Goal: Information Seeking & Learning: Learn about a topic

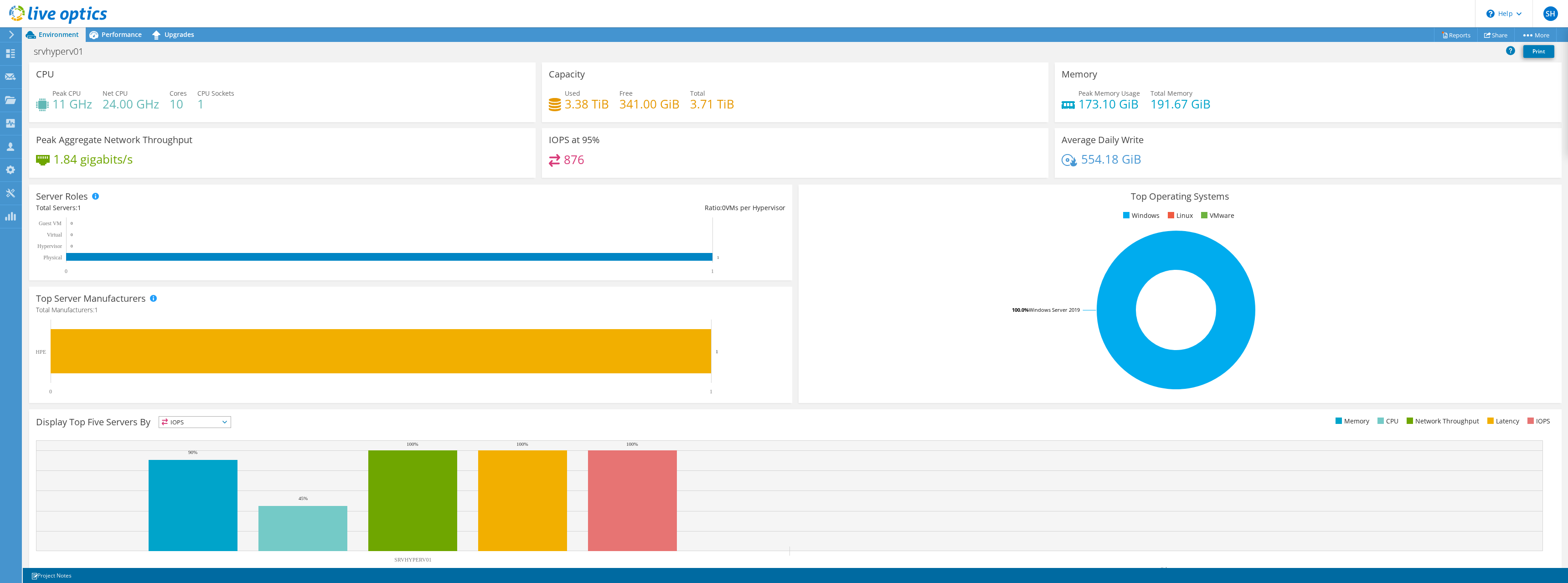
scroll to position [26, 0]
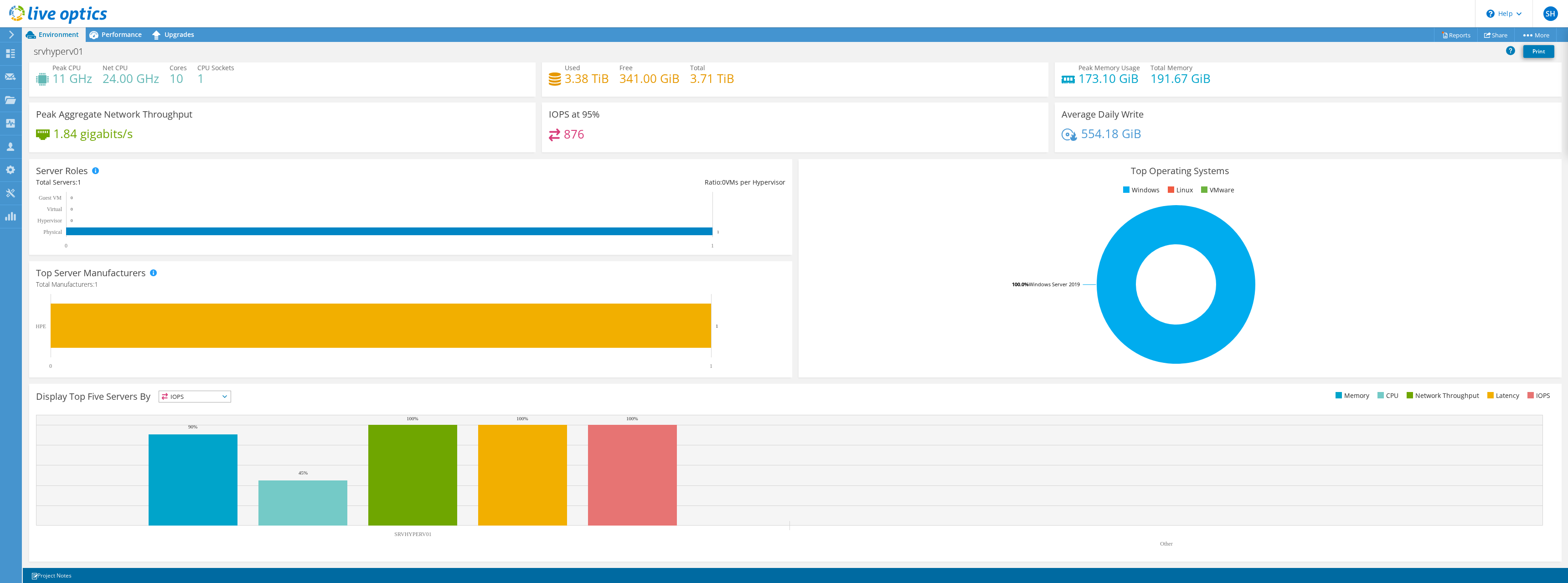
click at [936, 229] on rect at bounding box center [1176, 284] width 741 height 159
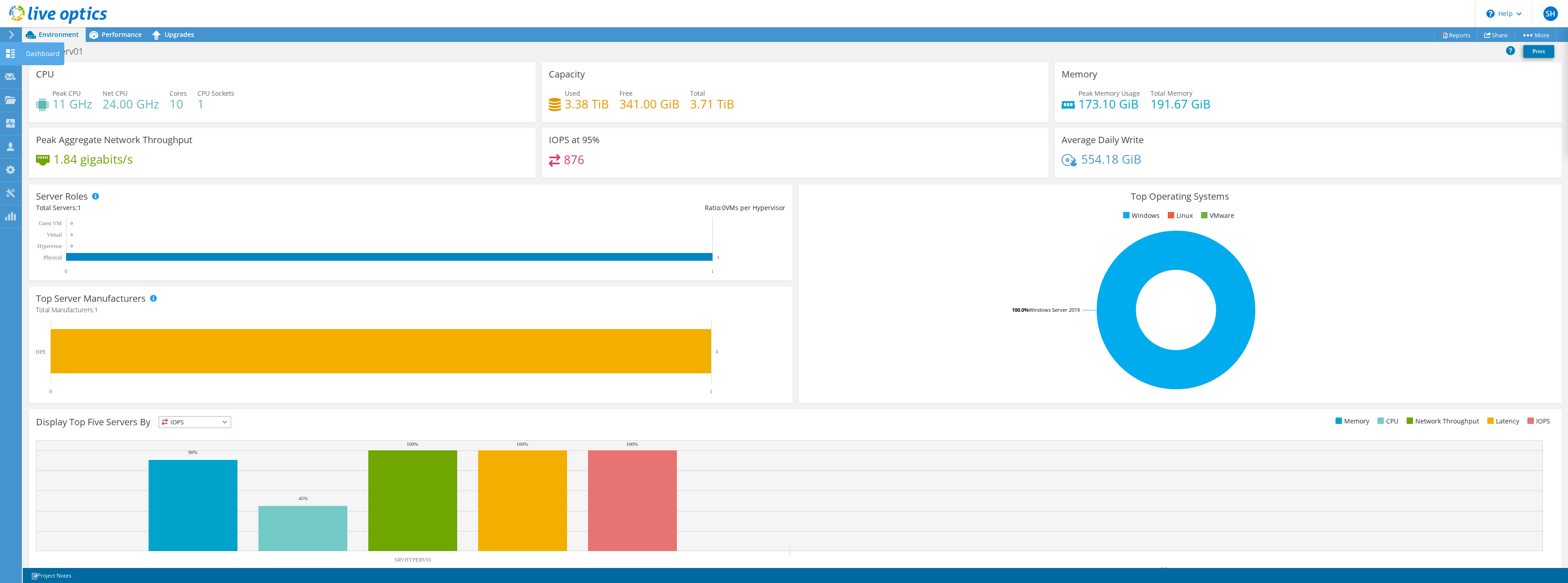
click at [9, 54] on icon at bounding box center [10, 54] width 11 height 9
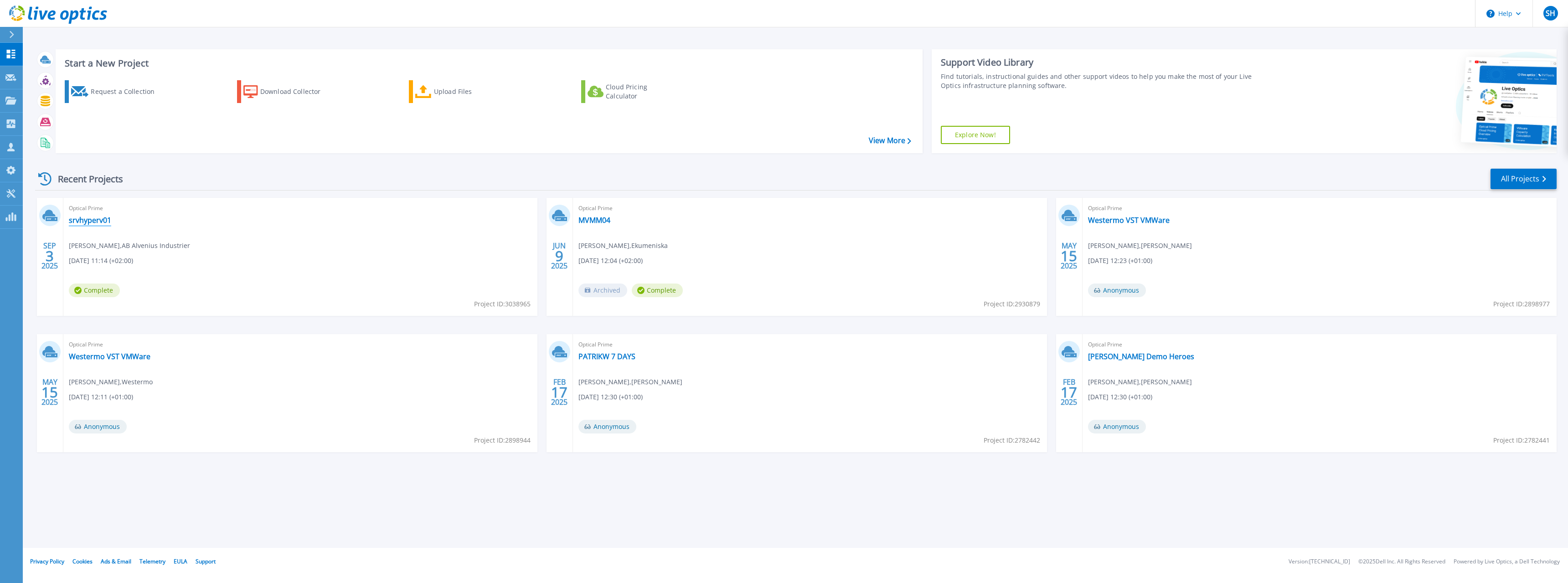
click at [92, 222] on link "srvhyperv01" at bounding box center [90, 220] width 43 height 9
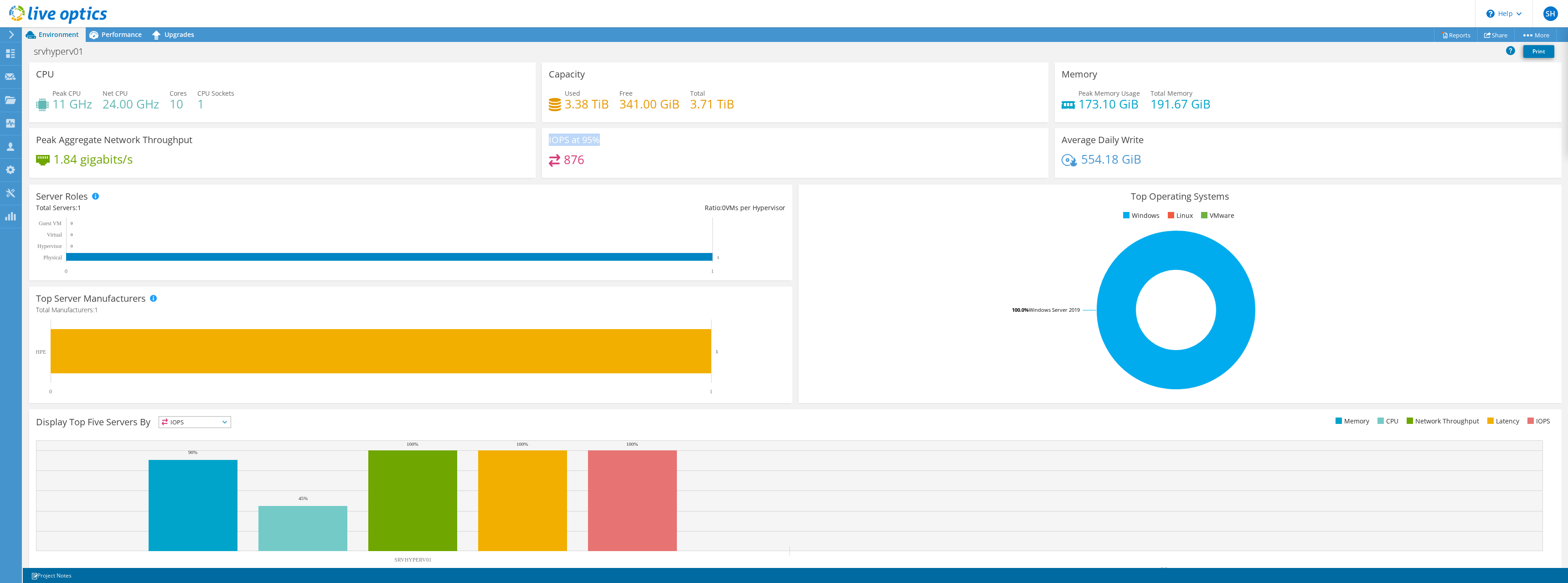
drag, startPoint x: 600, startPoint y: 139, endPoint x: 546, endPoint y: 135, distance: 54.1
click at [546, 135] on div "IOPS at 95% 876" at bounding box center [795, 153] width 506 height 50
click at [609, 143] on div "IOPS at 95% 876" at bounding box center [795, 153] width 506 height 50
drag, startPoint x: 600, startPoint y: 140, endPoint x: 547, endPoint y: 135, distance: 53.2
click at [547, 135] on div "IOPS at 95% 876" at bounding box center [795, 153] width 506 height 50
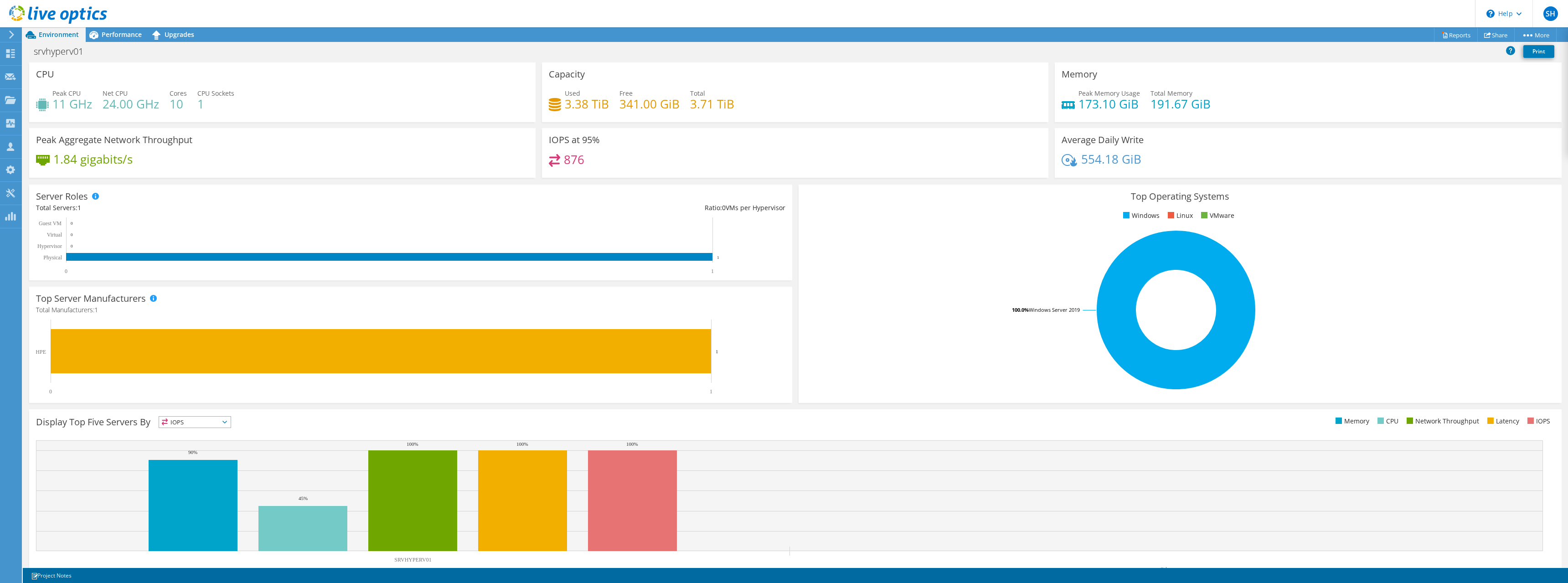
click at [604, 142] on div "IOPS at 95% 876" at bounding box center [795, 153] width 506 height 50
drag, startPoint x: 587, startPoint y: 159, endPoint x: 542, endPoint y: 161, distance: 45.0
click at [542, 161] on div "IOPS at 95% 876" at bounding box center [795, 153] width 506 height 50
click at [628, 161] on div "876" at bounding box center [795, 164] width 492 height 19
click at [124, 30] on div "Performance" at bounding box center [117, 35] width 63 height 15
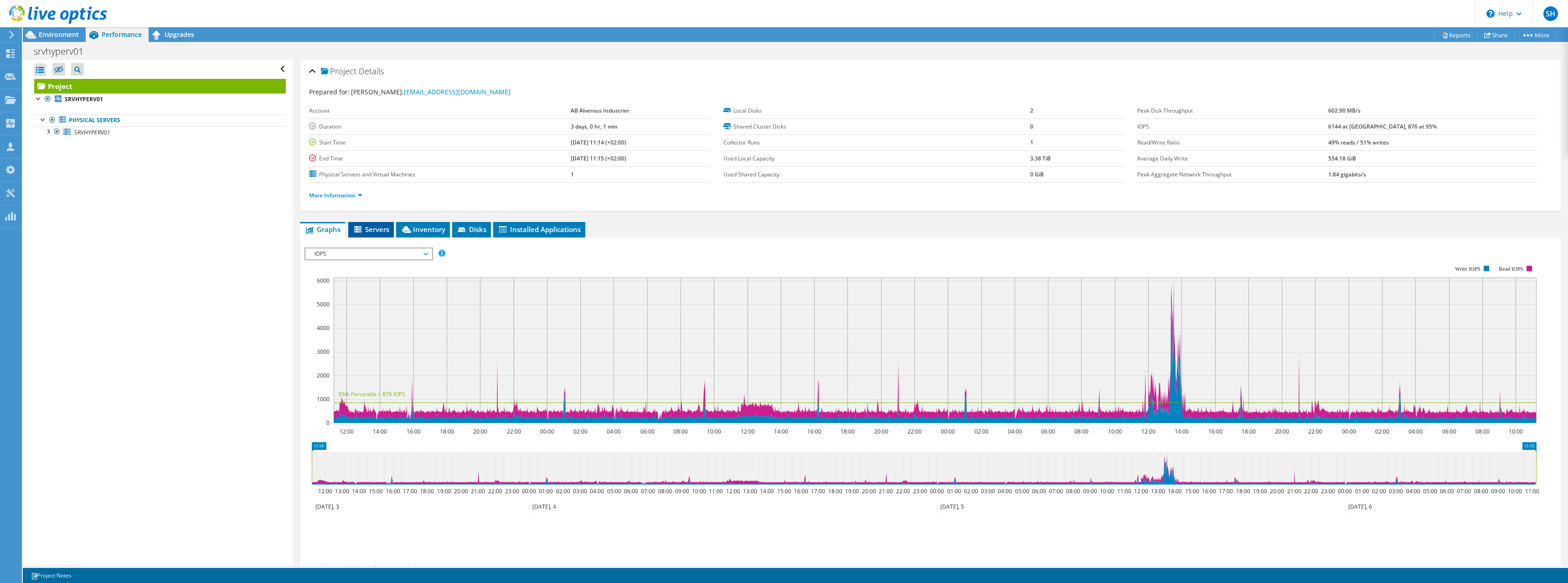
click at [377, 228] on span "Servers" at bounding box center [371, 229] width 37 height 9
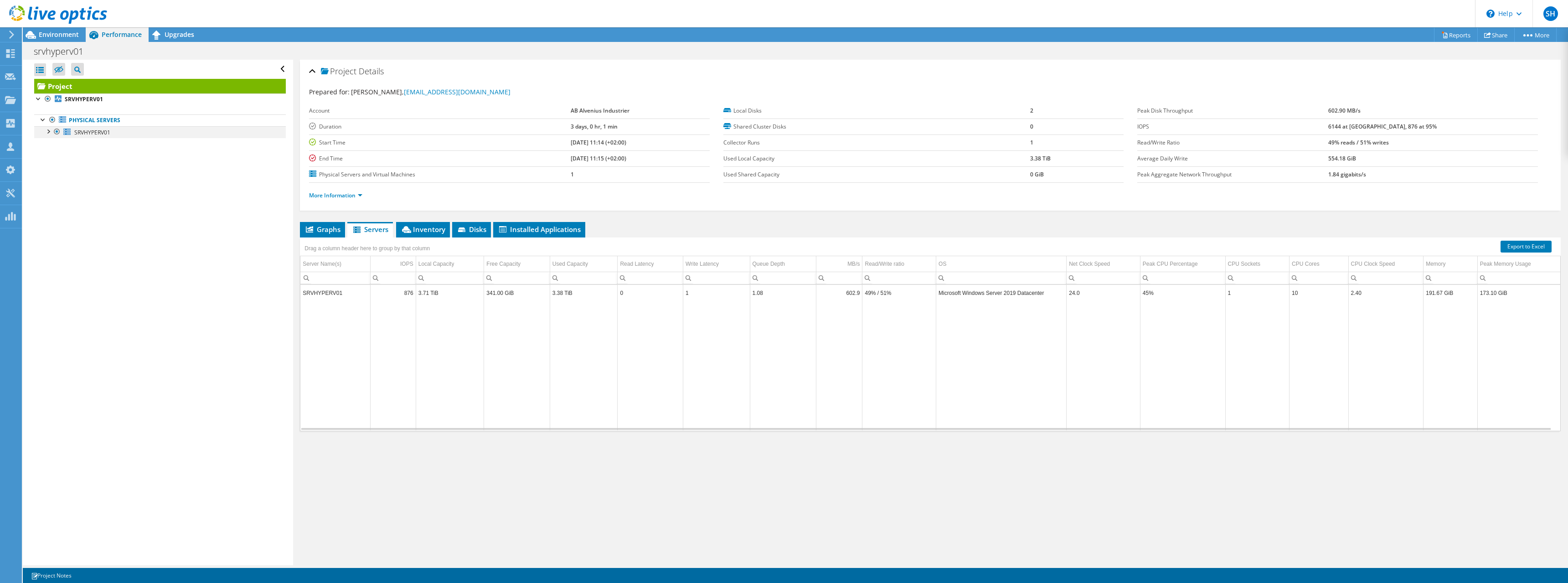
click at [47, 130] on div at bounding box center [47, 130] width 9 height 9
click at [60, 32] on span "Environment" at bounding box center [59, 34] width 40 height 9
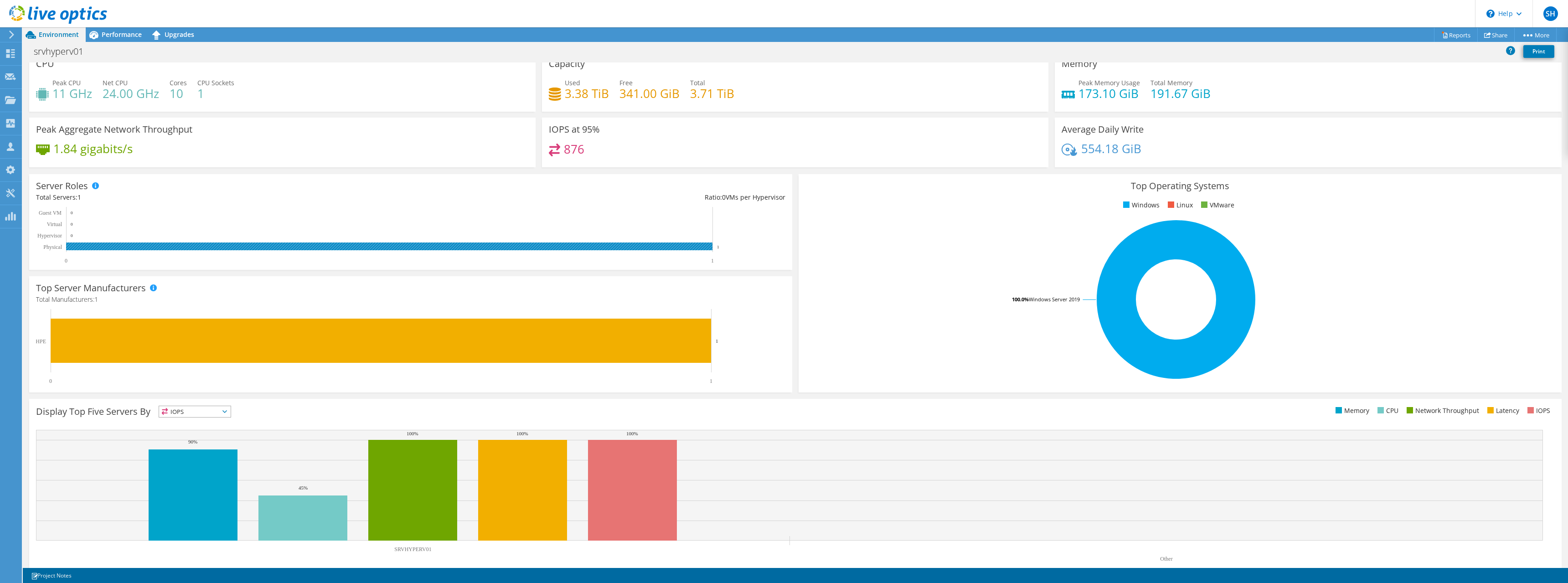
scroll to position [26, 0]
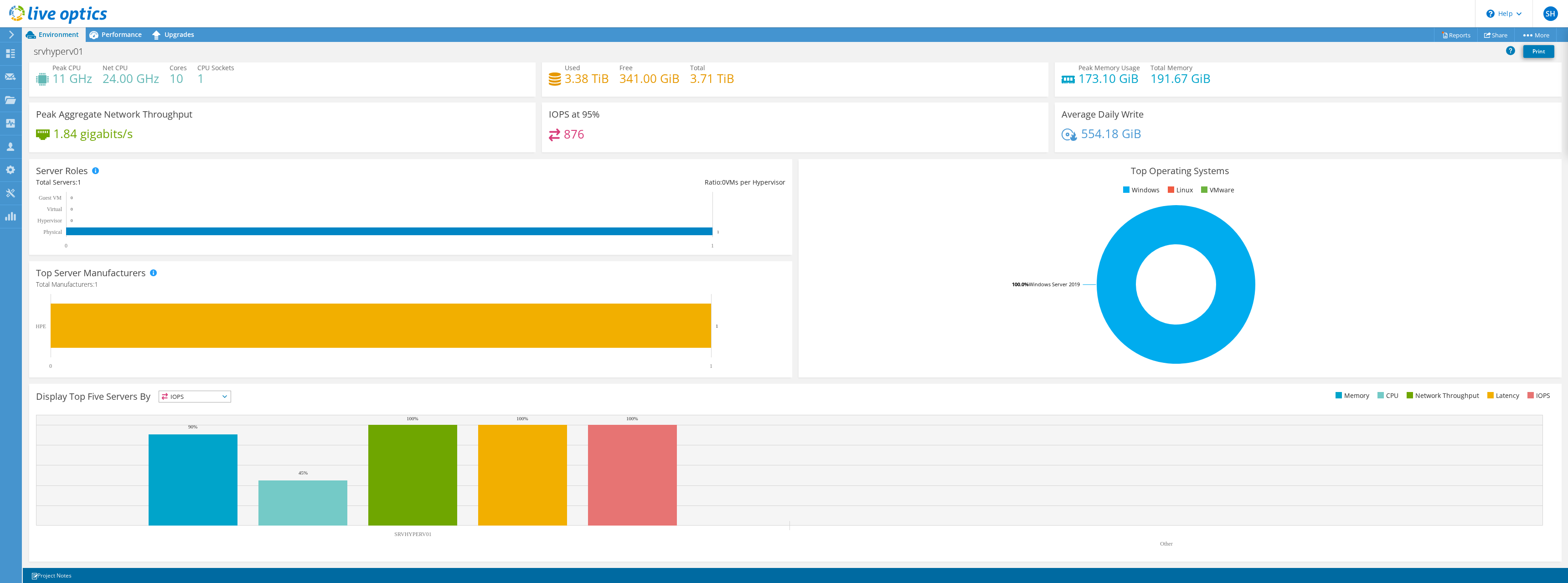
click at [227, 397] on icon at bounding box center [224, 396] width 4 height 2
click at [181, 435] on li "CPU" at bounding box center [195, 433] width 72 height 13
click at [113, 34] on span "Performance" at bounding box center [122, 34] width 40 height 9
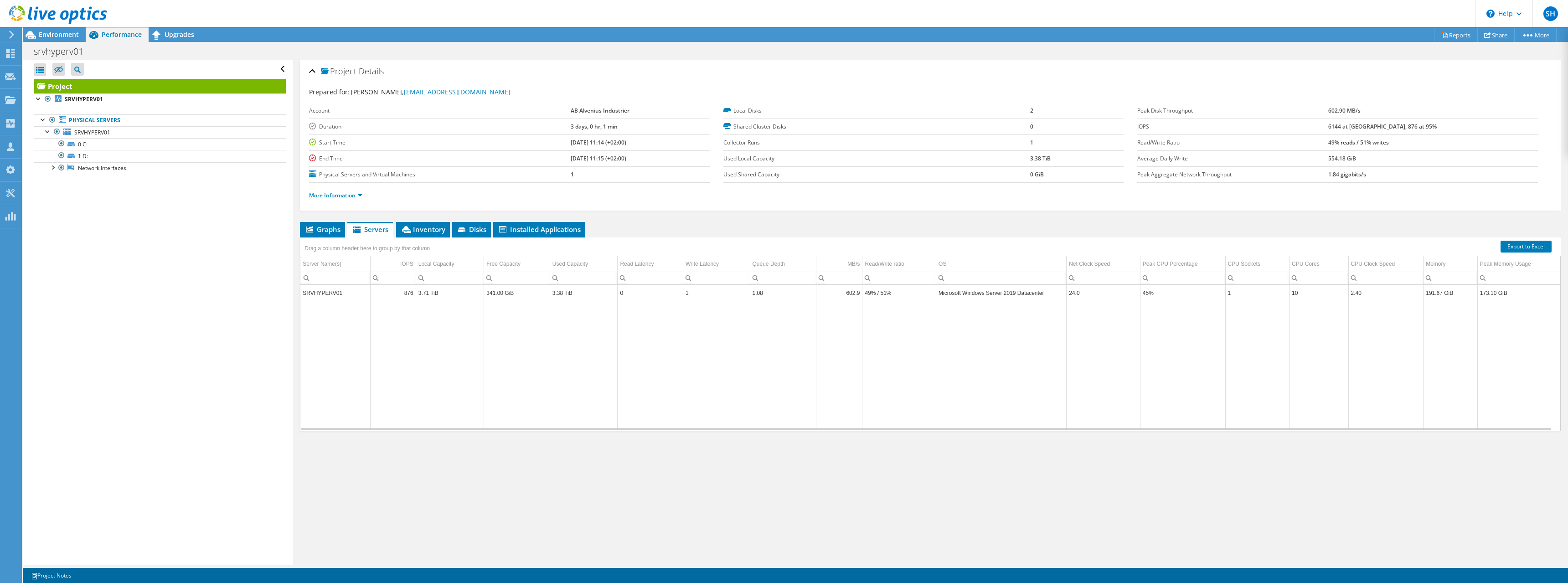
scroll to position [0, 0]
click at [71, 125] on link "Physical Servers" at bounding box center [159, 120] width 251 height 12
click at [70, 119] on link "Physical Servers" at bounding box center [159, 120] width 251 height 12
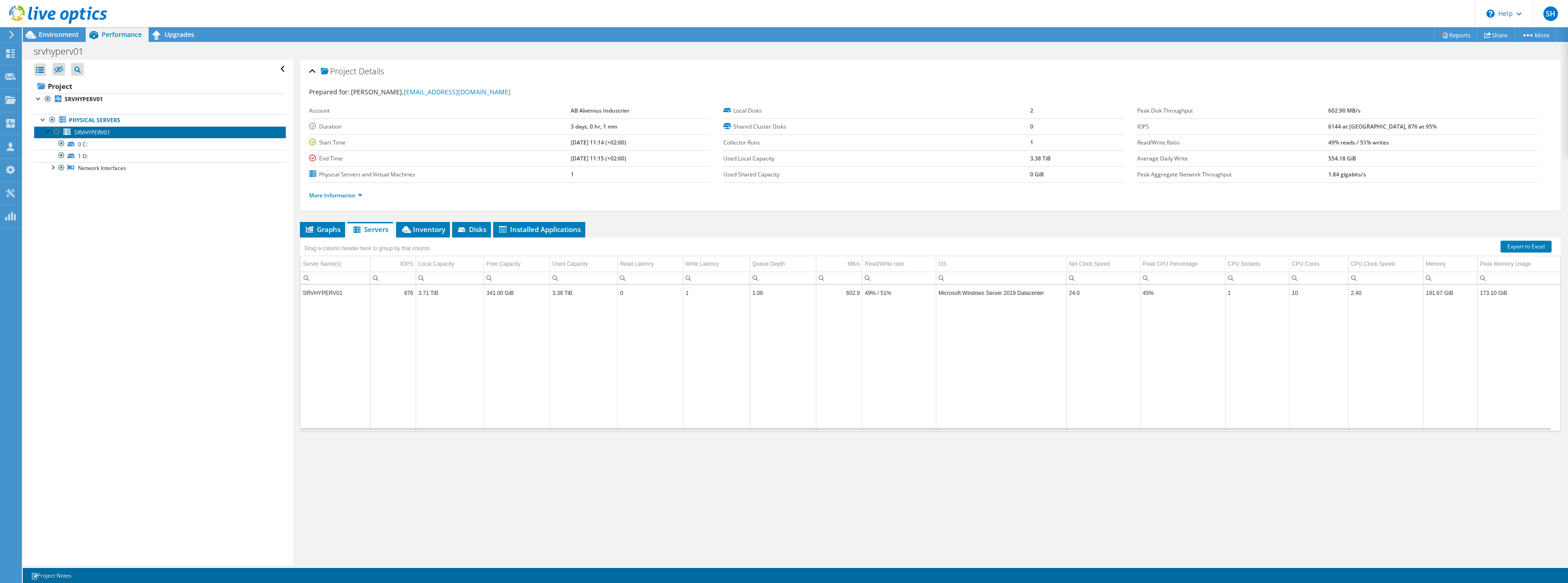
click at [79, 131] on span "SRVHYPERV01" at bounding box center [92, 132] width 36 height 8
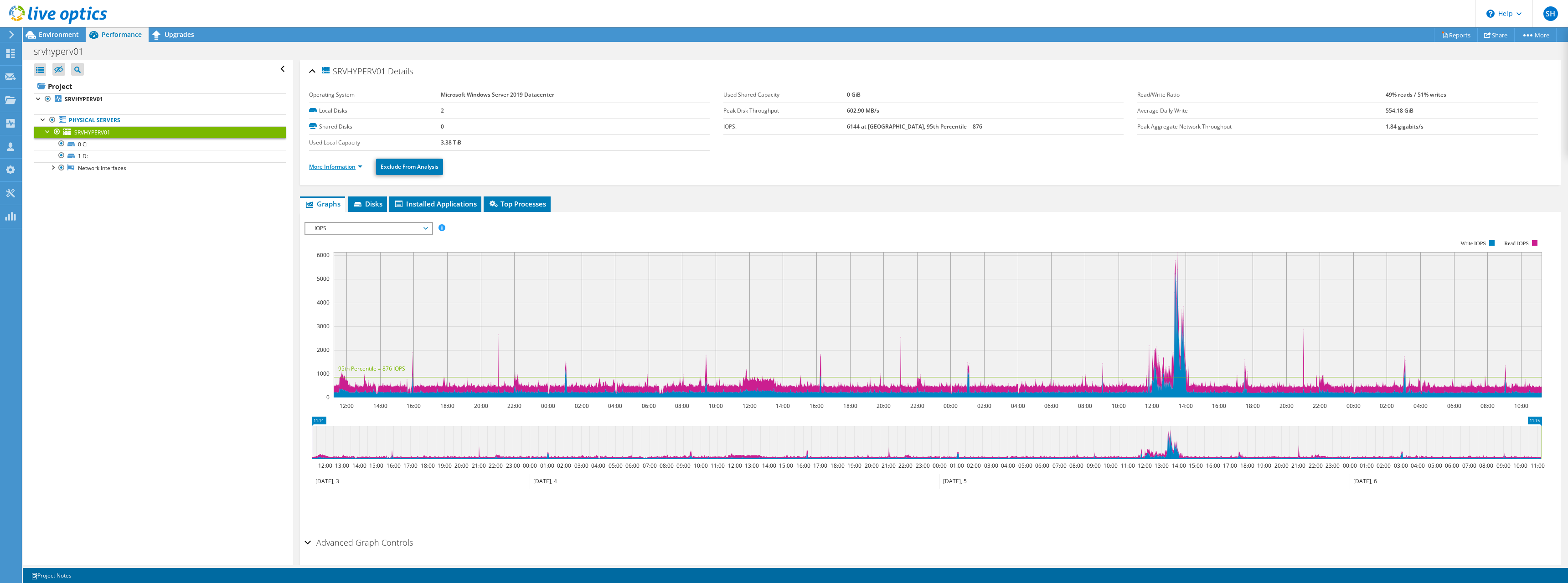
click at [359, 165] on link "More Information" at bounding box center [336, 166] width 54 height 8
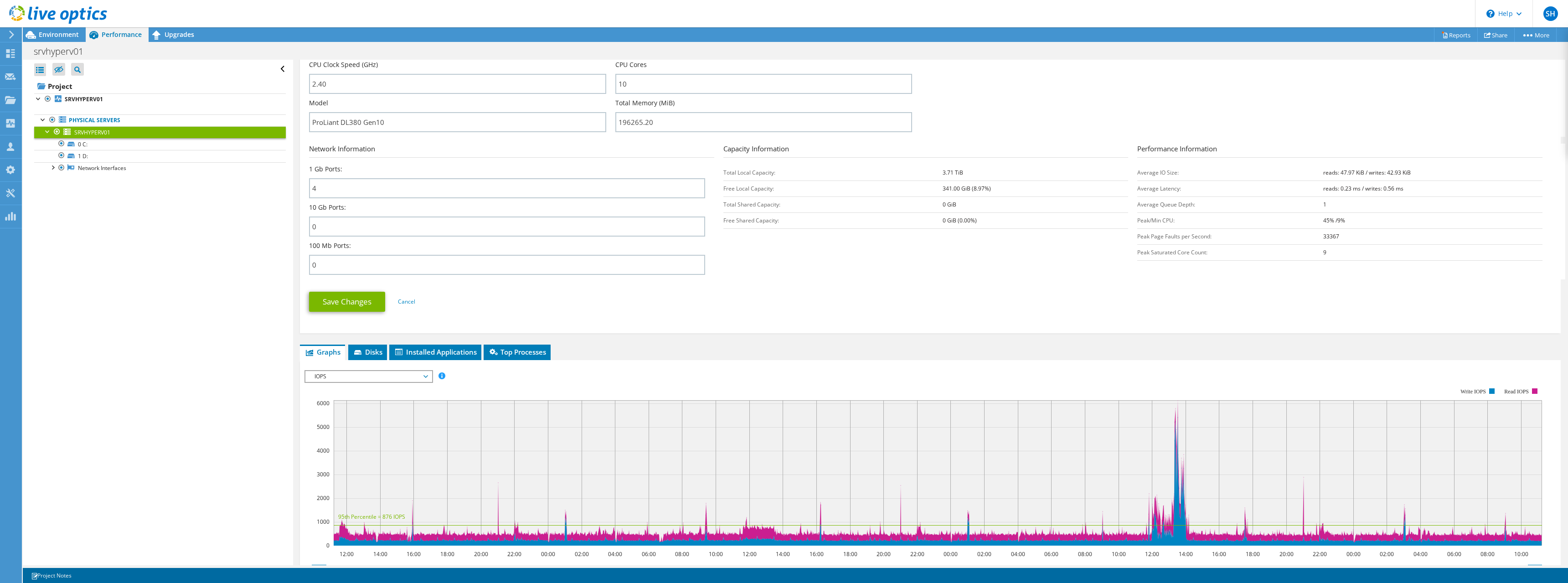
scroll to position [273, 0]
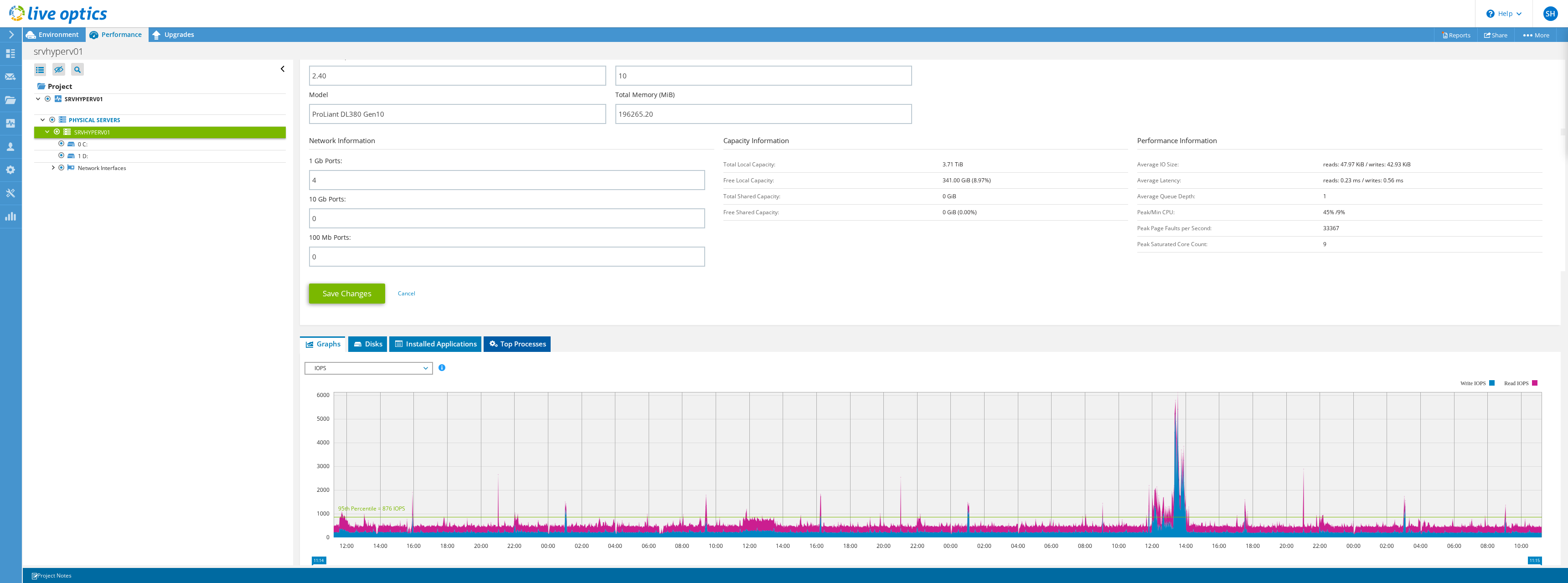
click at [505, 344] on span "Top Processes" at bounding box center [517, 343] width 58 height 9
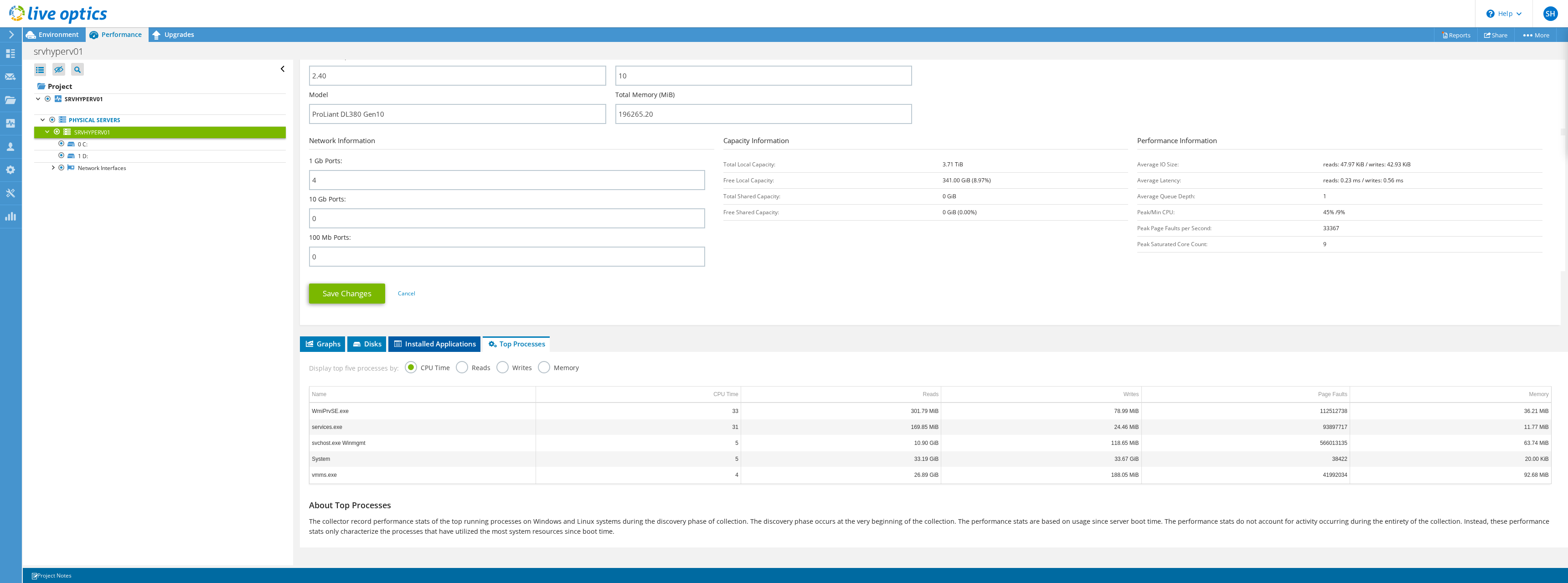
click at [450, 348] on li "Installed Applications" at bounding box center [434, 344] width 92 height 15
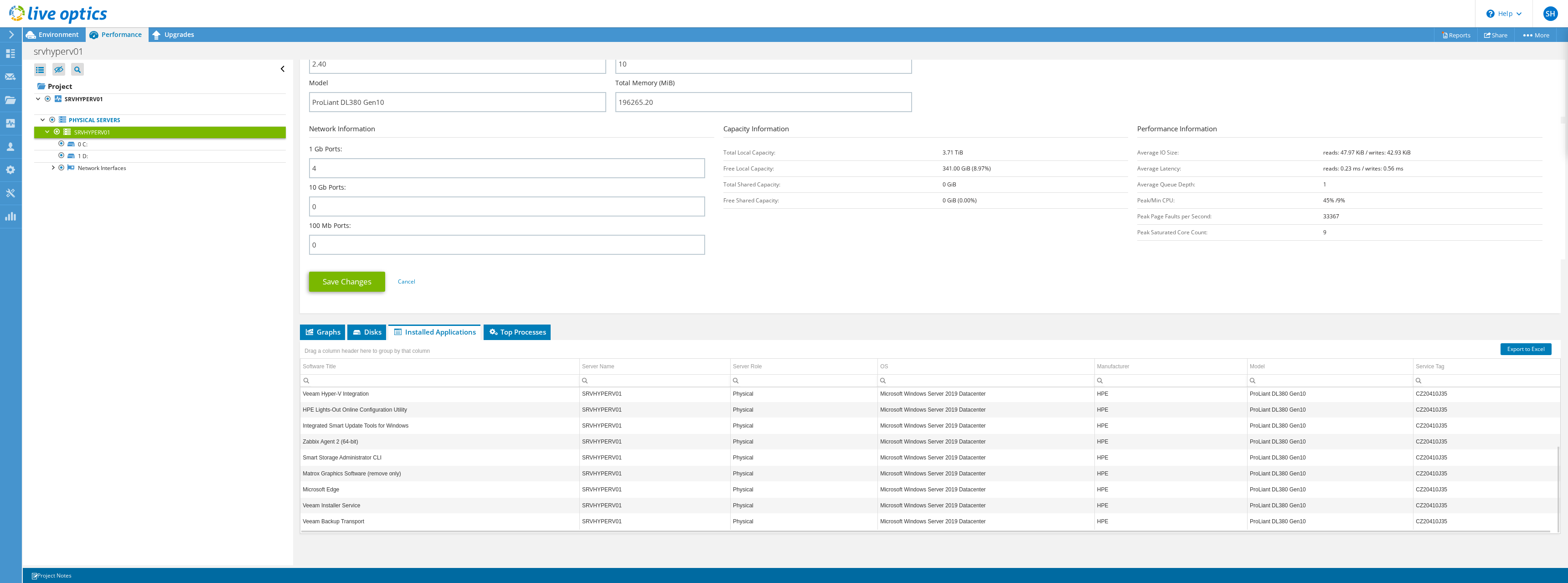
scroll to position [288, 0]
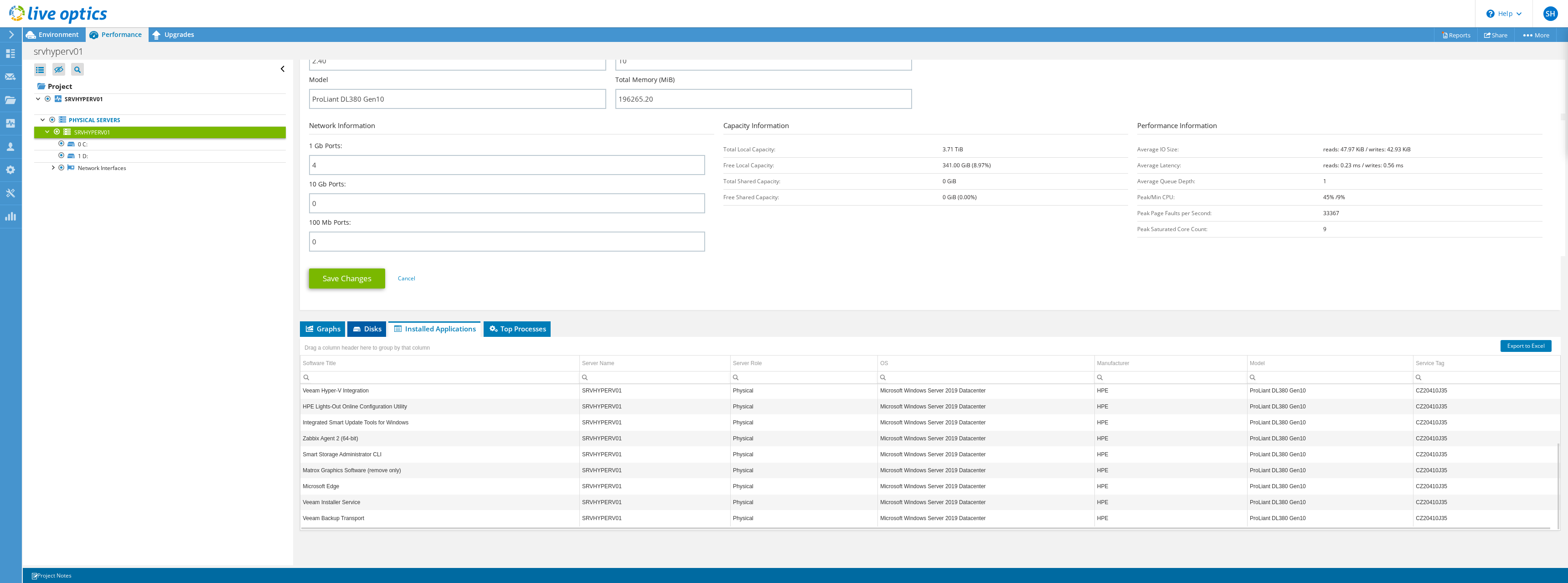
click at [366, 334] on li "Disks" at bounding box center [367, 329] width 39 height 15
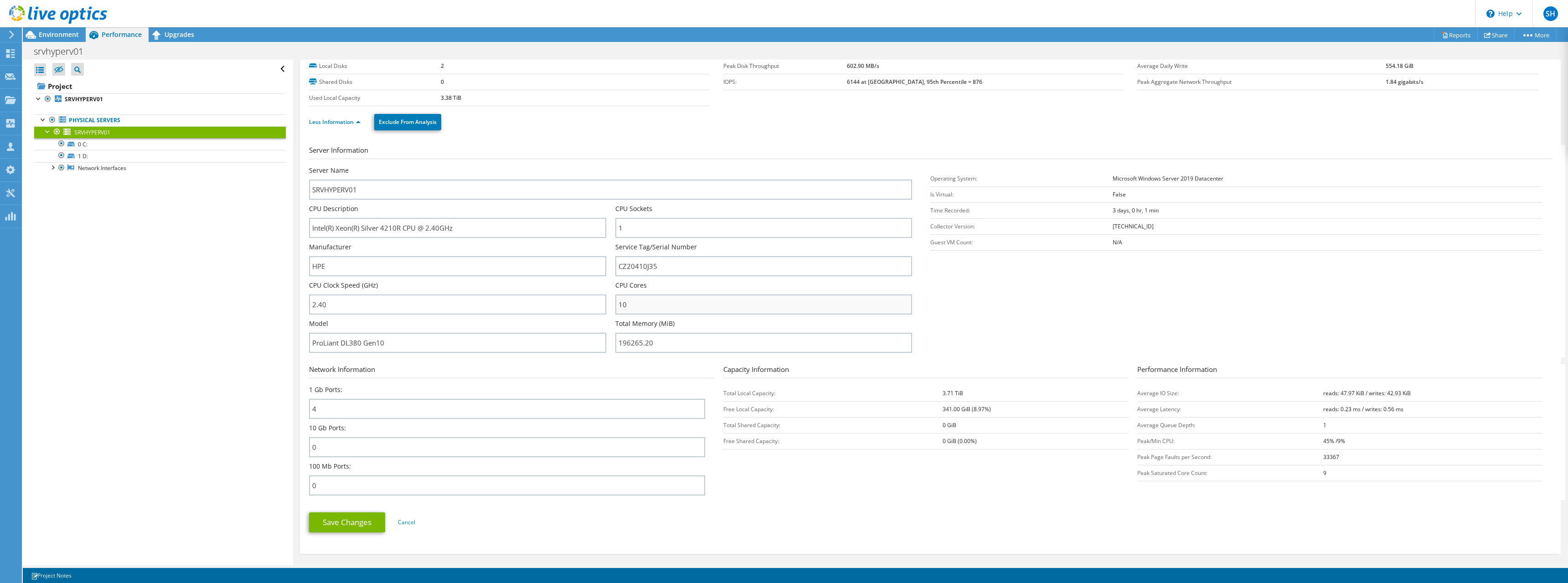
scroll to position [15, 0]
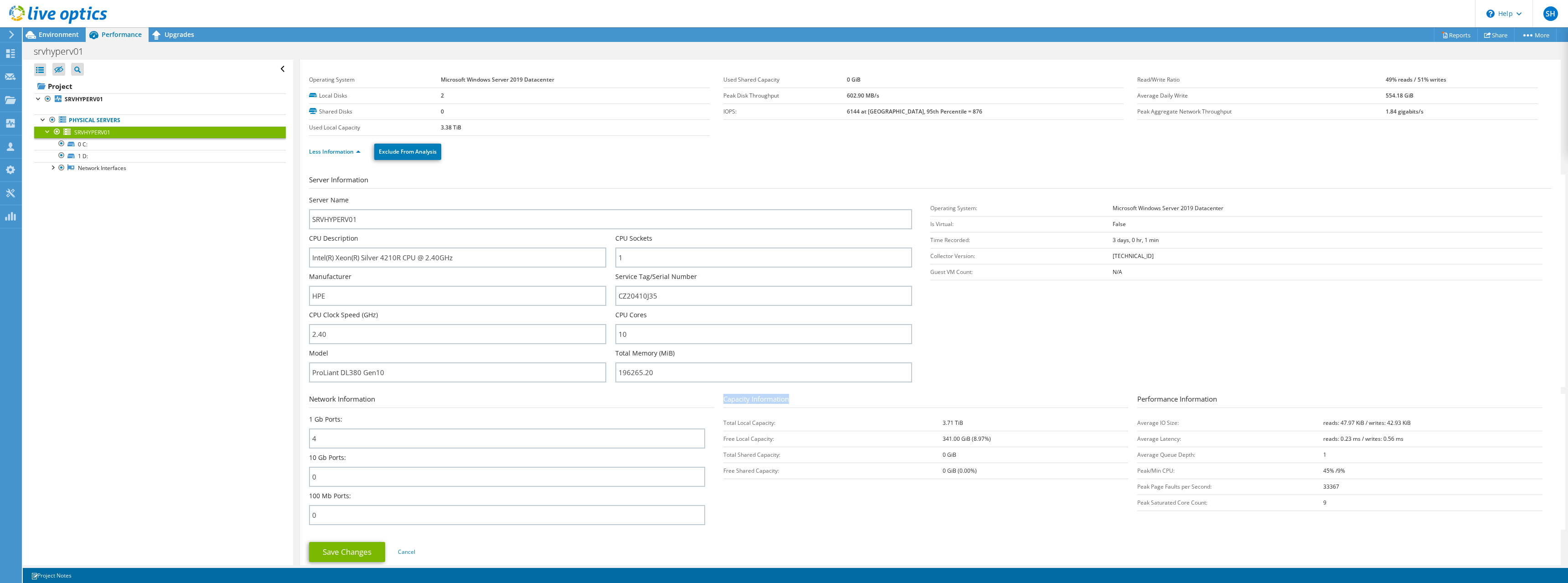
drag, startPoint x: 721, startPoint y: 400, endPoint x: 787, endPoint y: 402, distance: 66.0
click at [787, 402] on h3 "Capacity Information" at bounding box center [926, 400] width 405 height 14
click at [810, 399] on h3 "Capacity Information" at bounding box center [926, 400] width 405 height 14
drag, startPoint x: 799, startPoint y: 399, endPoint x: 719, endPoint y: 402, distance: 80.1
click at [719, 402] on section "Network Information 1 Gb Ports: 4 10 Gb Ports: 0 100 Mb Ports: 0 Capacity Infor…" at bounding box center [933, 461] width 1247 height 136
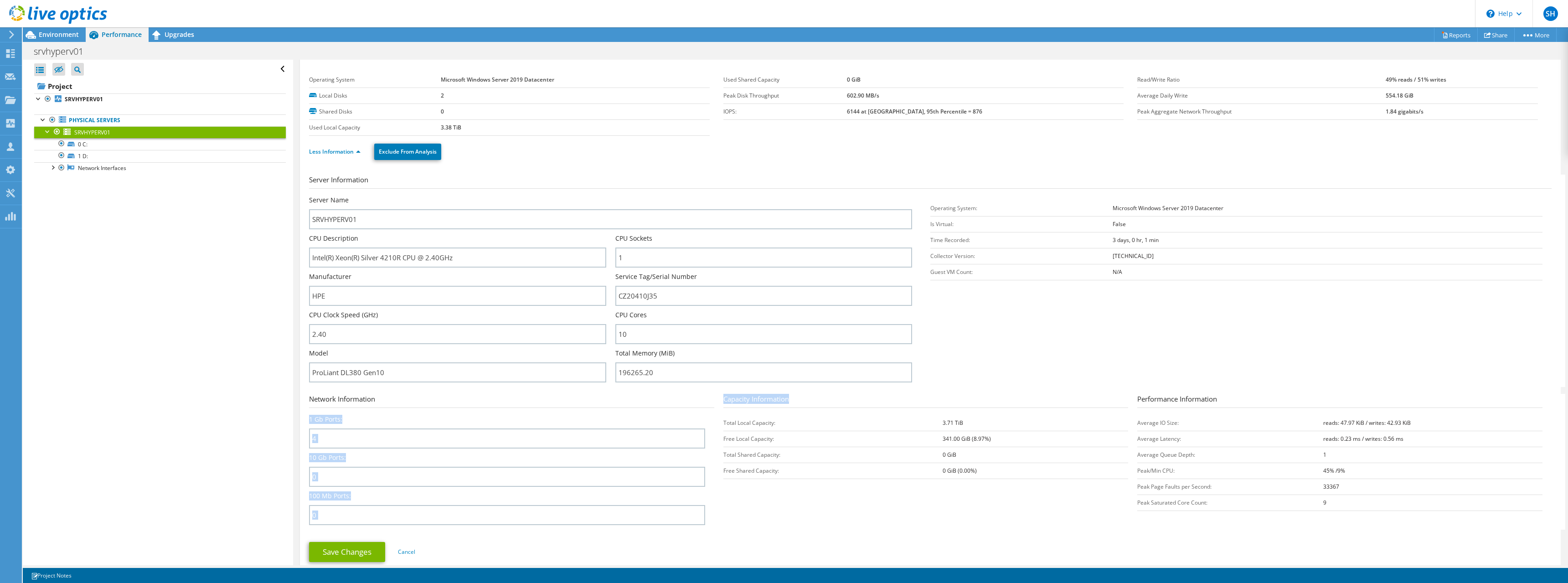
click at [690, 399] on h3 "Network Information" at bounding box center [512, 400] width 405 height 14
drag, startPoint x: 721, startPoint y: 399, endPoint x: 788, endPoint y: 399, distance: 67.0
click at [786, 400] on h3 "Capacity Information" at bounding box center [926, 400] width 405 height 14
click at [824, 398] on h3 "Capacity Information" at bounding box center [926, 400] width 405 height 14
